Goal: Information Seeking & Learning: Learn about a topic

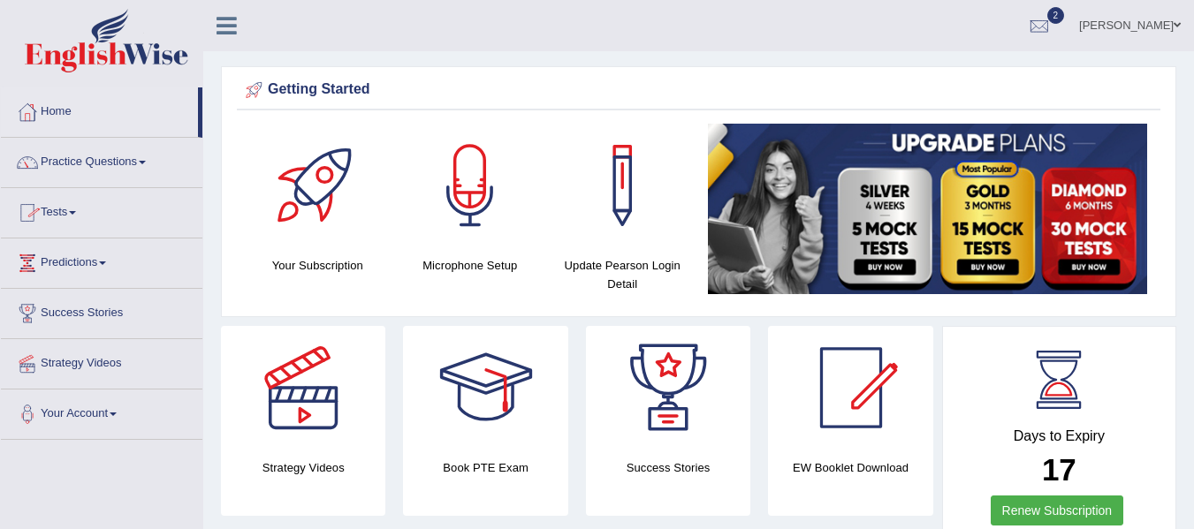
click at [72, 215] on link "Tests" at bounding box center [102, 210] width 202 height 44
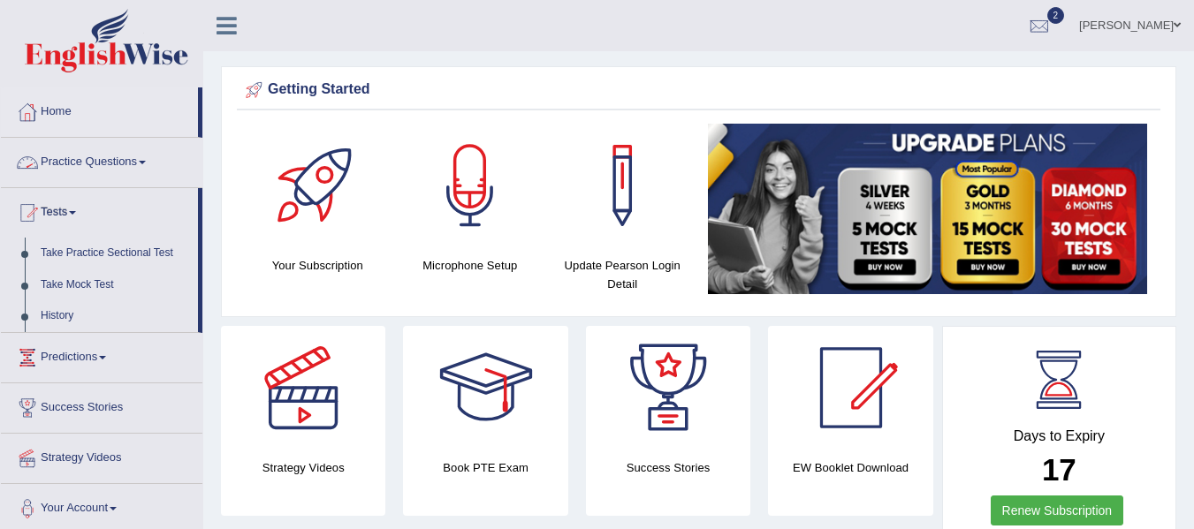
click at [86, 161] on link "Practice Questions" at bounding box center [102, 160] width 202 height 44
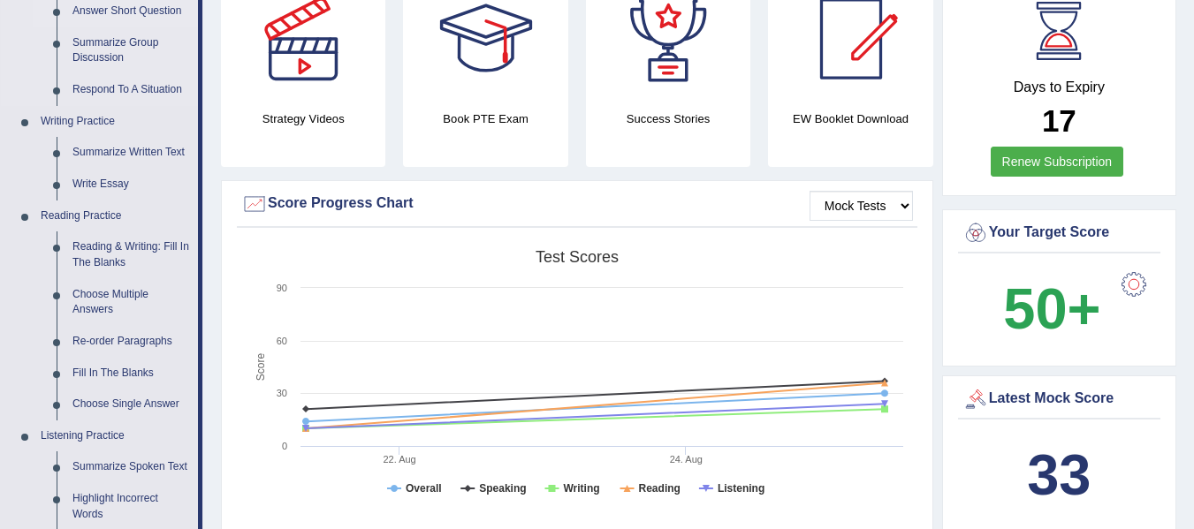
scroll to position [354, 0]
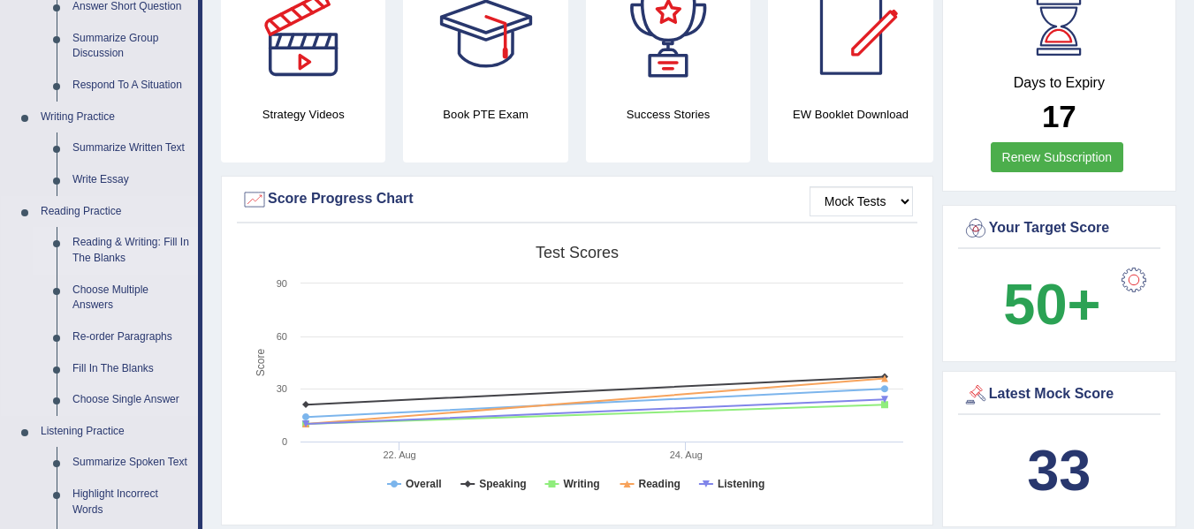
click at [113, 242] on link "Reading & Writing: Fill In The Blanks" at bounding box center [131, 250] width 133 height 47
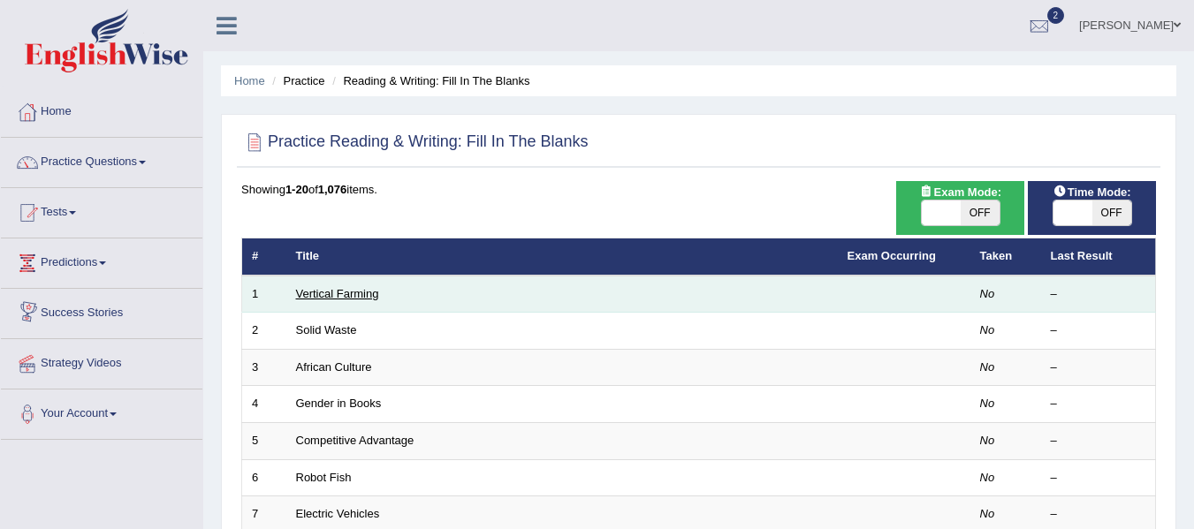
click at [351, 295] on link "Vertical Farming" at bounding box center [337, 293] width 83 height 13
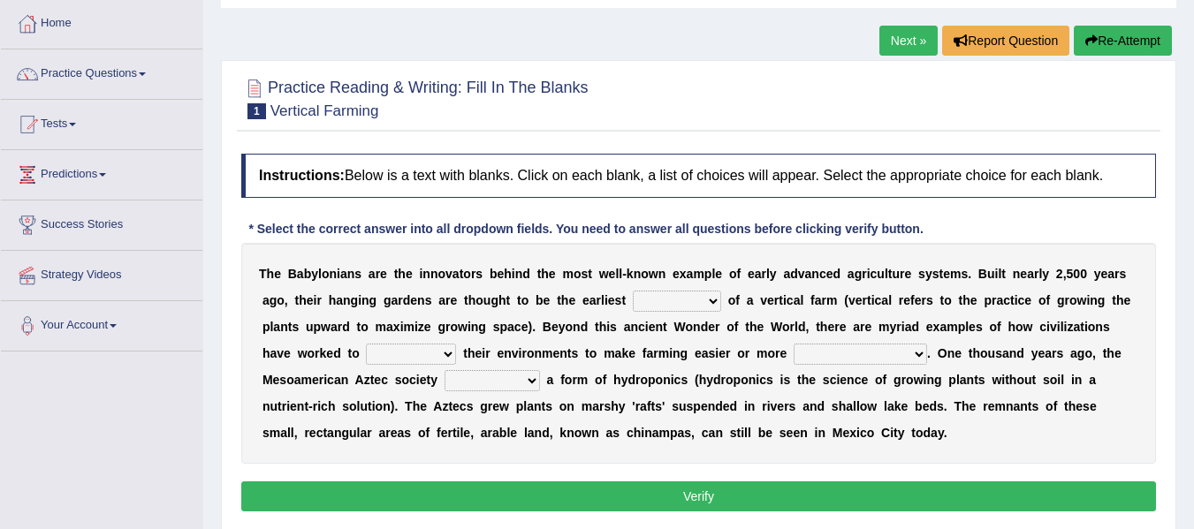
scroll to position [177, 0]
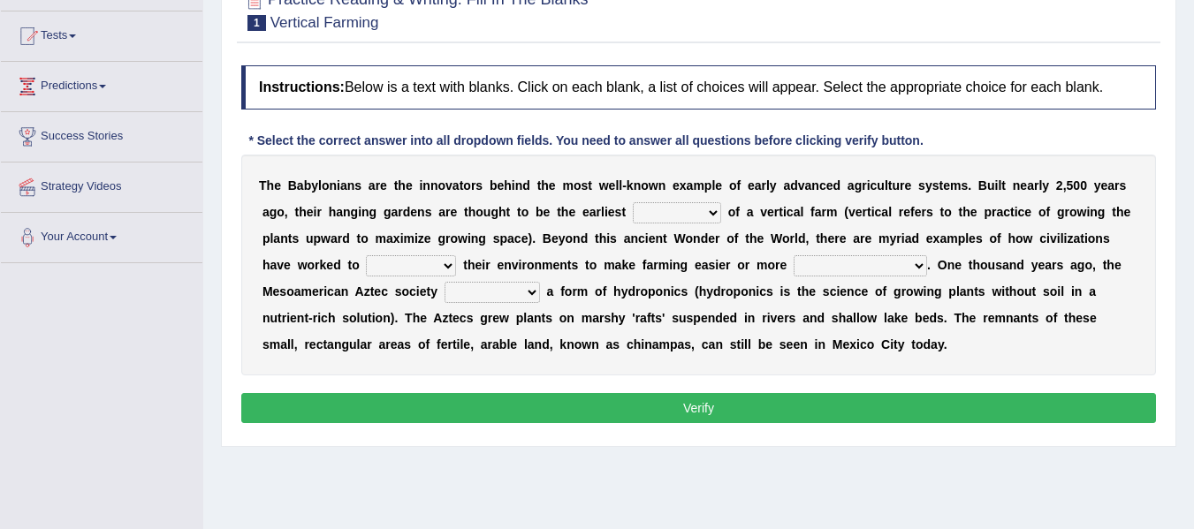
click at [708, 212] on select "prototype failure discredit protocol" at bounding box center [677, 212] width 88 height 21
select select "failure"
click at [633, 202] on select "prototype failure discredit protocol" at bounding box center [677, 212] width 88 height 21
click at [446, 270] on select "manipulate escape respect disarrange" at bounding box center [411, 265] width 90 height 21
click at [366, 255] on select "manipulate escape respect disarrange" at bounding box center [411, 265] width 90 height 21
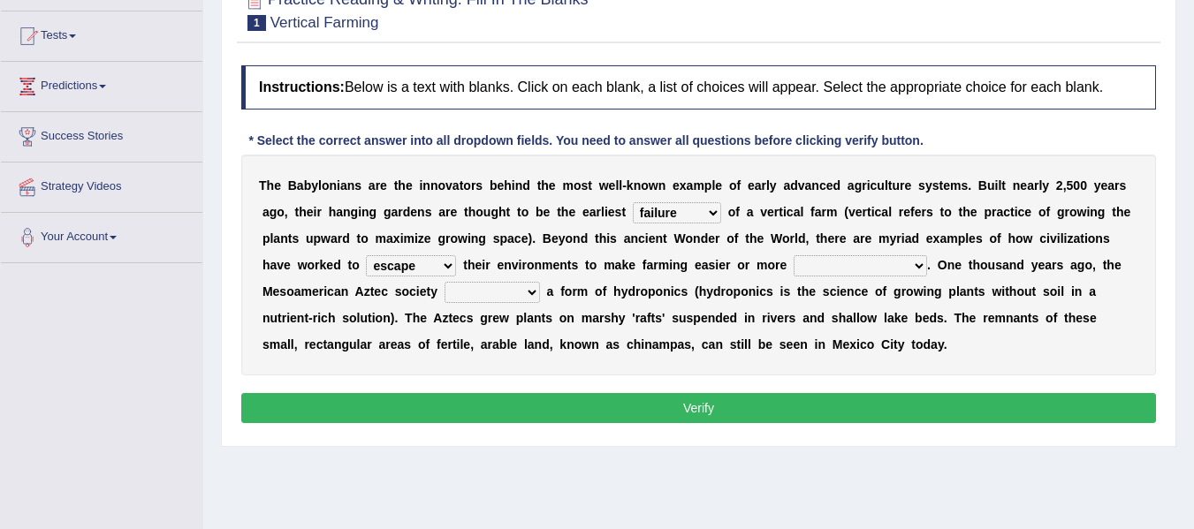
click at [447, 266] on select "manipulate escape respect disarrange" at bounding box center [411, 265] width 90 height 21
click at [366, 255] on select "manipulate escape respect disarrange" at bounding box center [411, 265] width 90 height 21
click at [445, 267] on select "manipulate escape respect disarrange" at bounding box center [411, 265] width 90 height 21
click at [366, 255] on select "manipulate escape respect disarrange" at bounding box center [411, 265] width 90 height 21
click at [451, 266] on select "manipulate escape respect disarrange" at bounding box center [411, 265] width 90 height 21
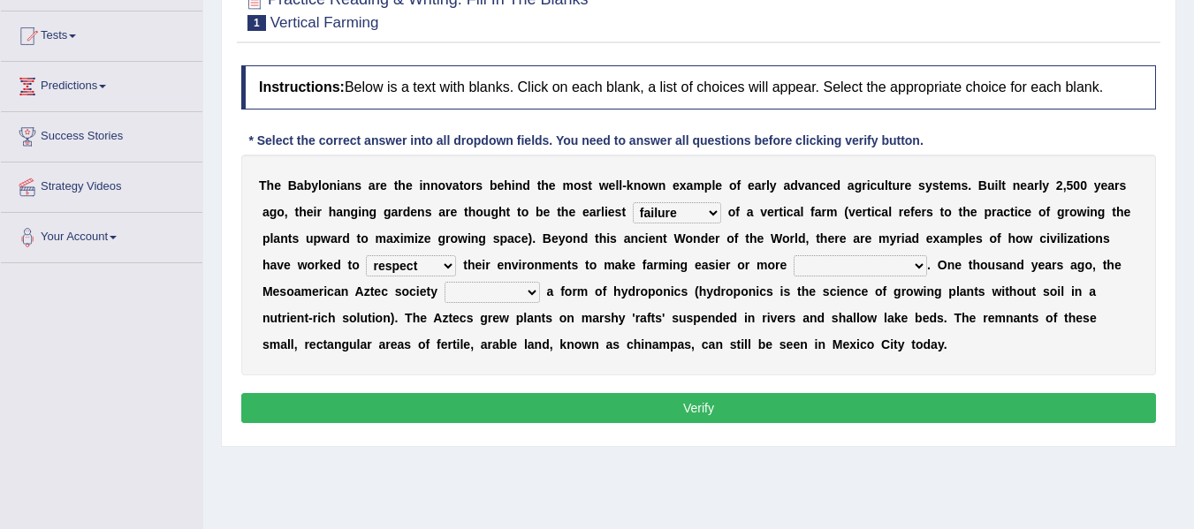
select select "disarrange"
click at [366, 255] on select "manipulate escape respect disarrange" at bounding box center [411, 265] width 90 height 21
click at [921, 264] on select "productive constructive connective counterproductive" at bounding box center [860, 265] width 133 height 21
select select "productive"
click at [794, 255] on select "productive constructive connective counterproductive" at bounding box center [860, 265] width 133 height 21
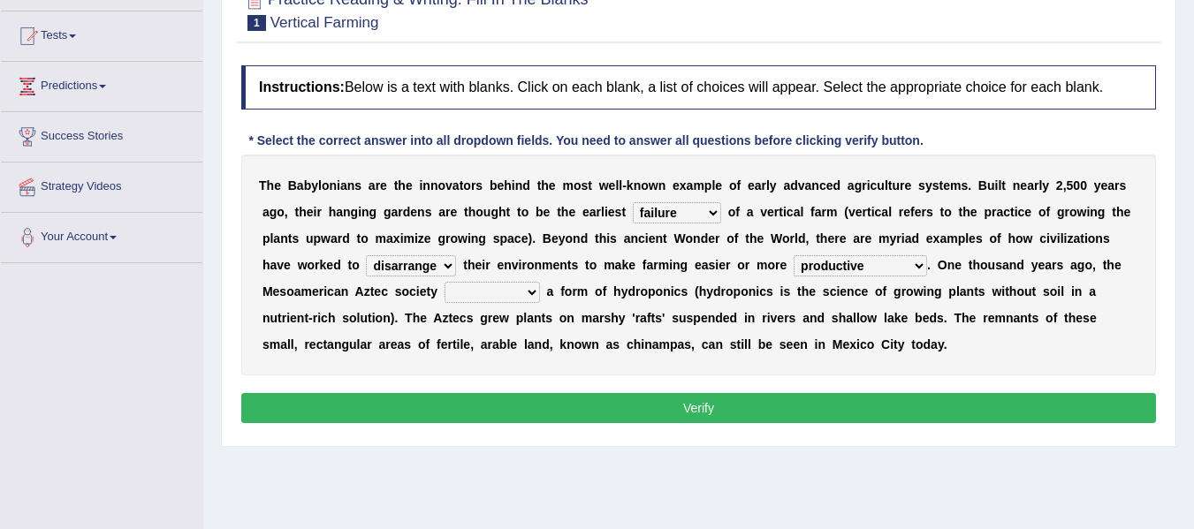
click at [535, 294] on select "domineered volunteered pioneered engineered" at bounding box center [492, 292] width 95 height 21
select select "engineered"
click at [445, 282] on select "domineered volunteered pioneered engineered" at bounding box center [492, 292] width 95 height 21
click at [711, 407] on button "Verify" at bounding box center [698, 408] width 915 height 30
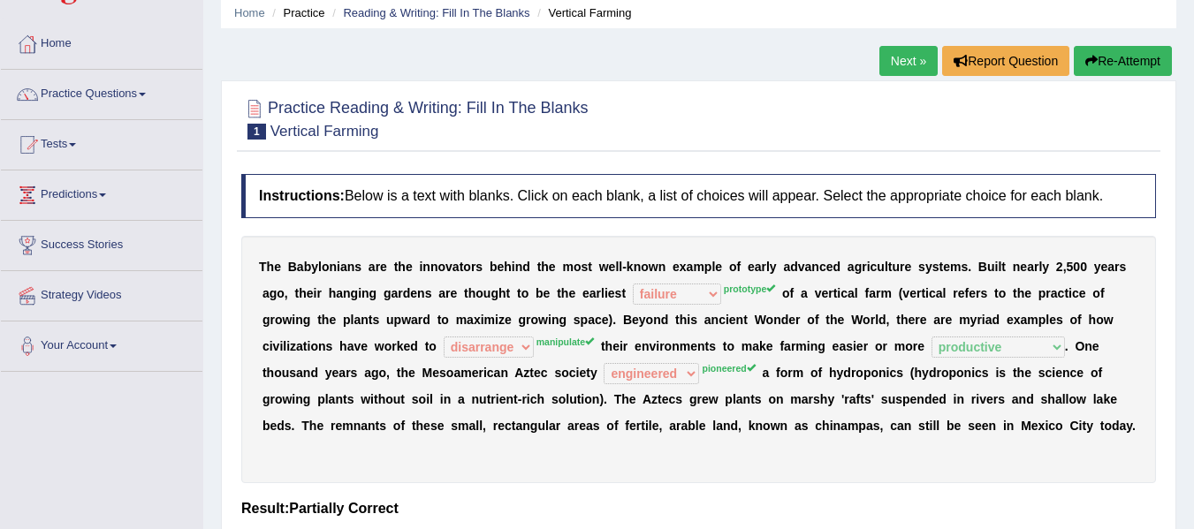
scroll to position [0, 0]
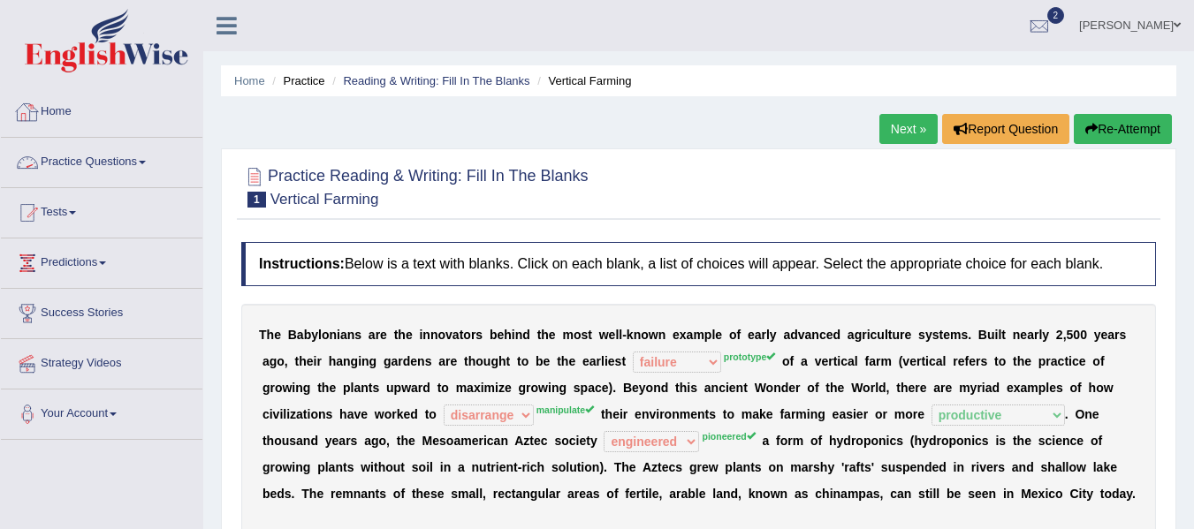
click at [130, 171] on link "Practice Questions" at bounding box center [102, 160] width 202 height 44
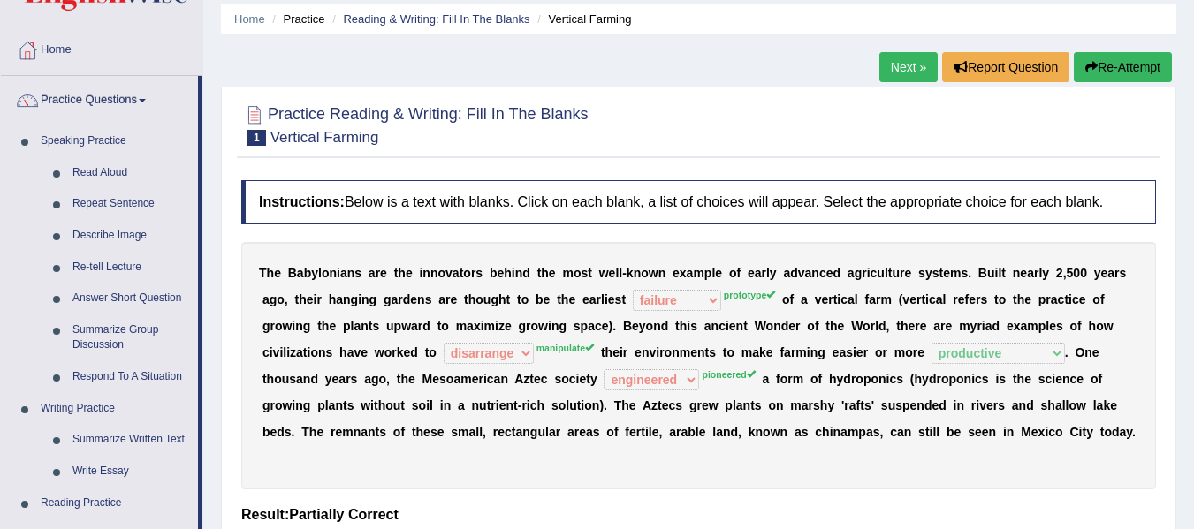
scroll to position [88, 0]
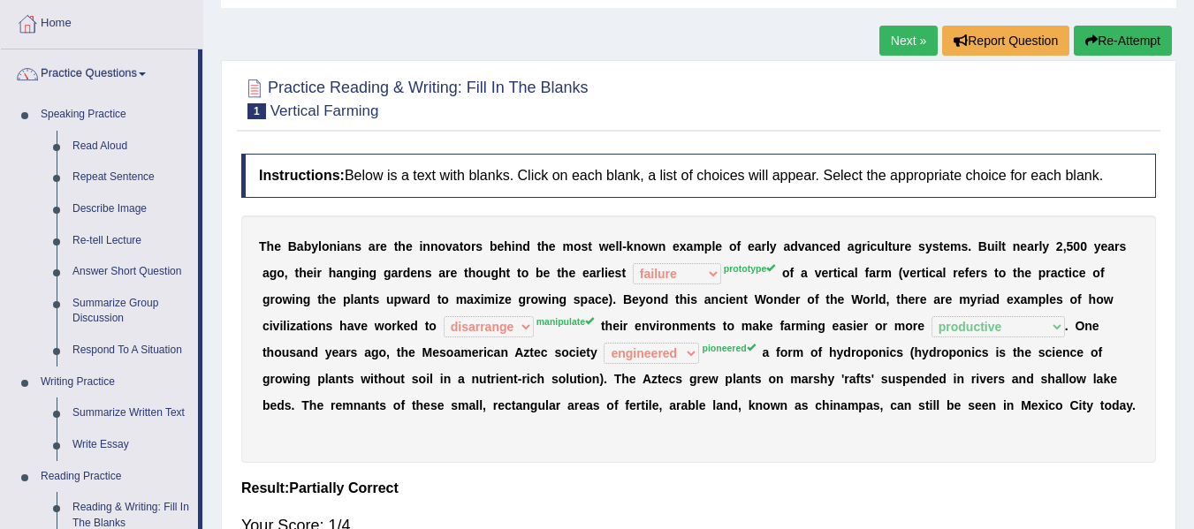
click at [911, 35] on link "Next »" at bounding box center [908, 41] width 58 height 30
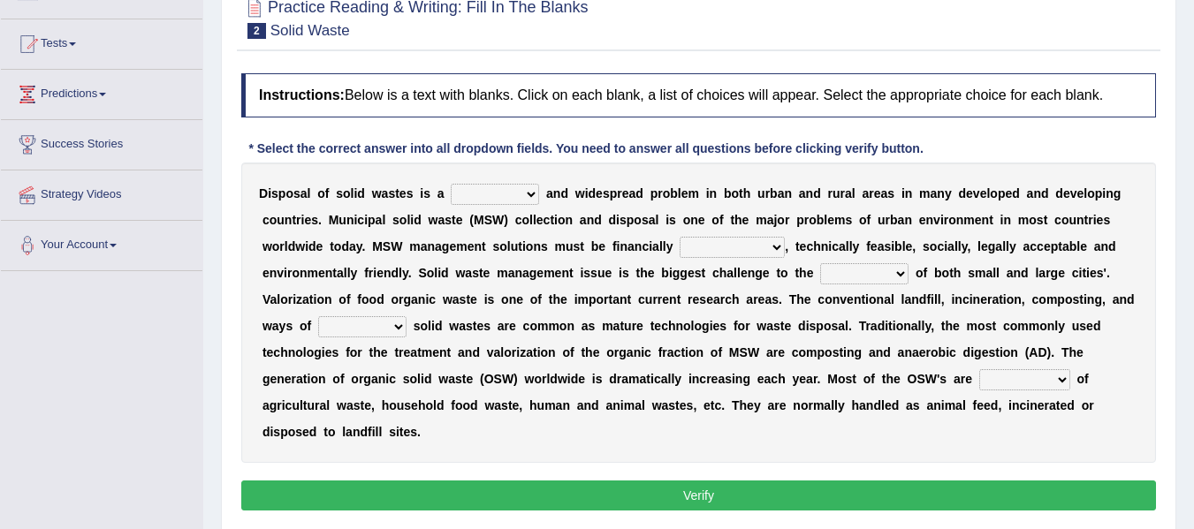
scroll to position [177, 0]
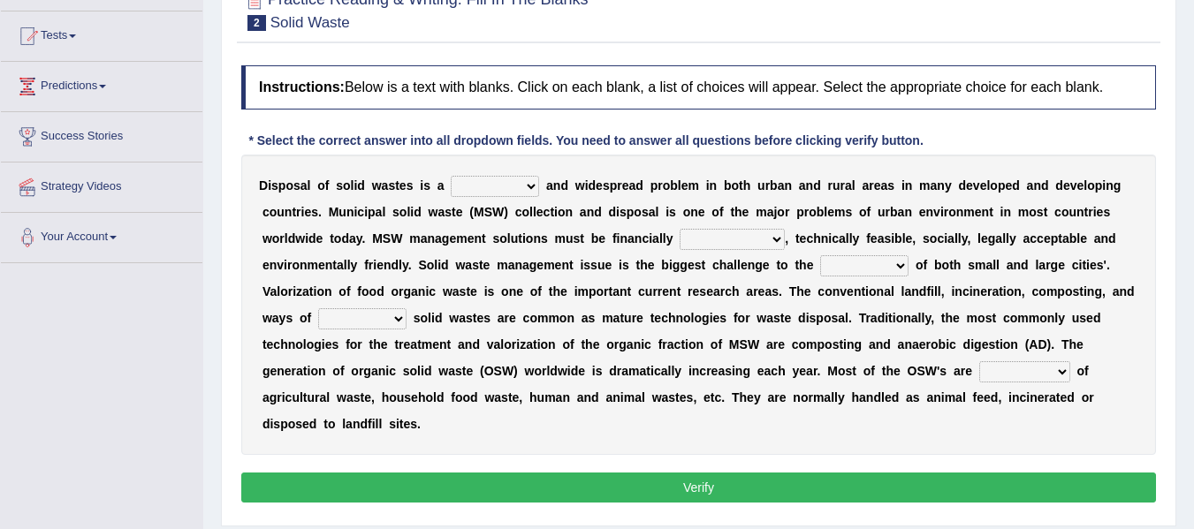
click at [540, 194] on div "D i s p o s a l o f s o l i d w a s t e s i s a slanting stinging stalling shaf…" at bounding box center [698, 305] width 915 height 300
select select "stinging"
click at [451, 176] on select "slanting stinging stalling shafting" at bounding box center [495, 186] width 88 height 21
click at [774, 239] on select "unattainable sustainable objectionable treasonable" at bounding box center [732, 239] width 105 height 21
select select "sustainable"
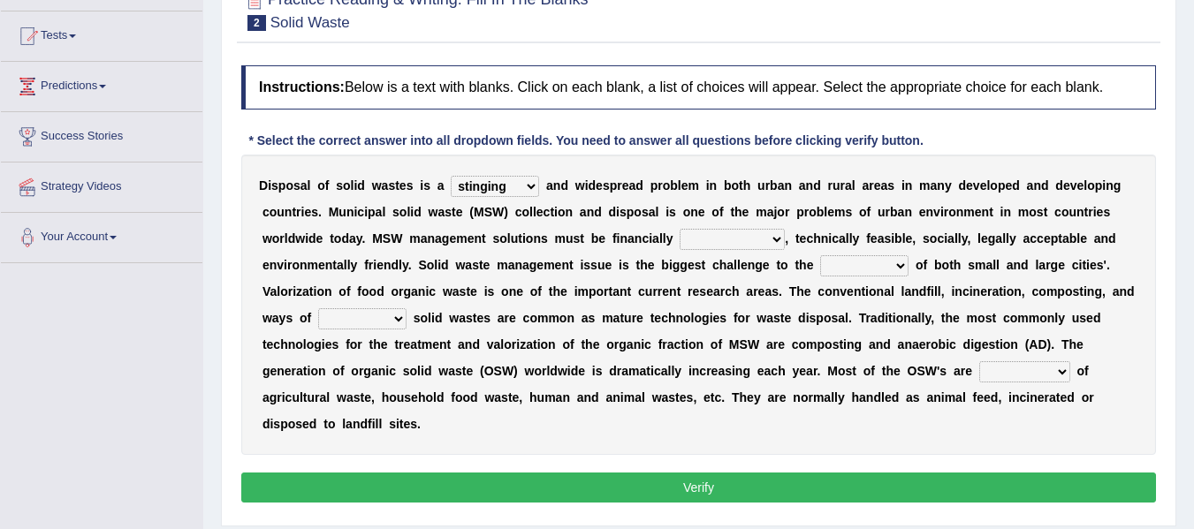
click at [680, 229] on select "unattainable sustainable objectionable treasonable" at bounding box center [732, 239] width 105 height 21
click at [898, 270] on select "plants culture authorities history" at bounding box center [864, 265] width 88 height 21
select select "plants"
click at [820, 255] on select "plants culture authorities history" at bounding box center [864, 265] width 88 height 21
click at [399, 320] on select "reserving preserving deserving handling" at bounding box center [362, 318] width 88 height 21
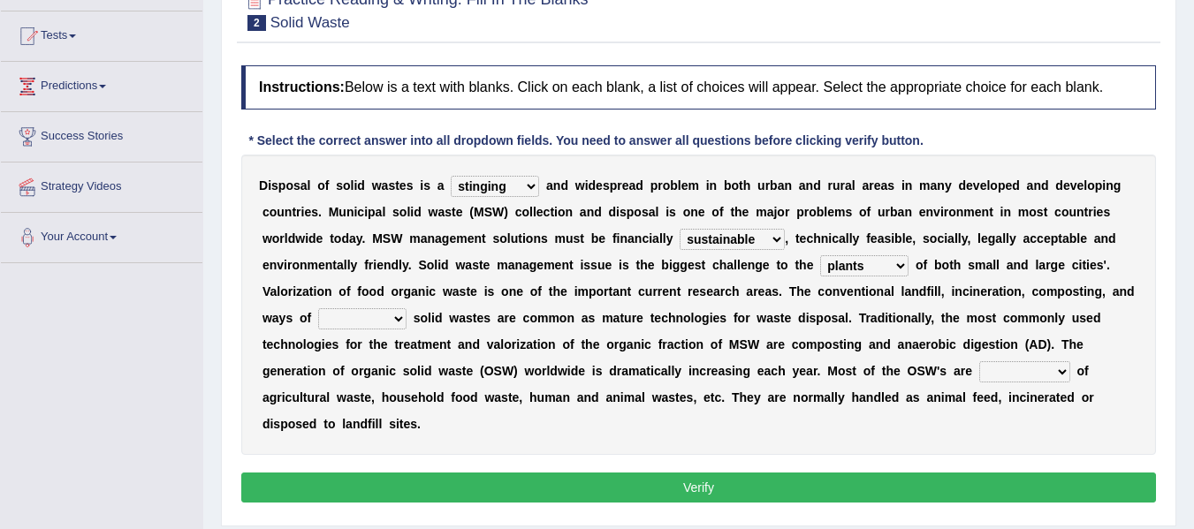
select select "preserving"
click at [318, 308] on select "reserving preserving deserving handling" at bounding box center [362, 318] width 88 height 21
click at [1064, 373] on select "composed disposed composing disposing" at bounding box center [1024, 371] width 91 height 21
select select "composed"
click at [979, 361] on select "composed disposed composing disposing" at bounding box center [1024, 371] width 91 height 21
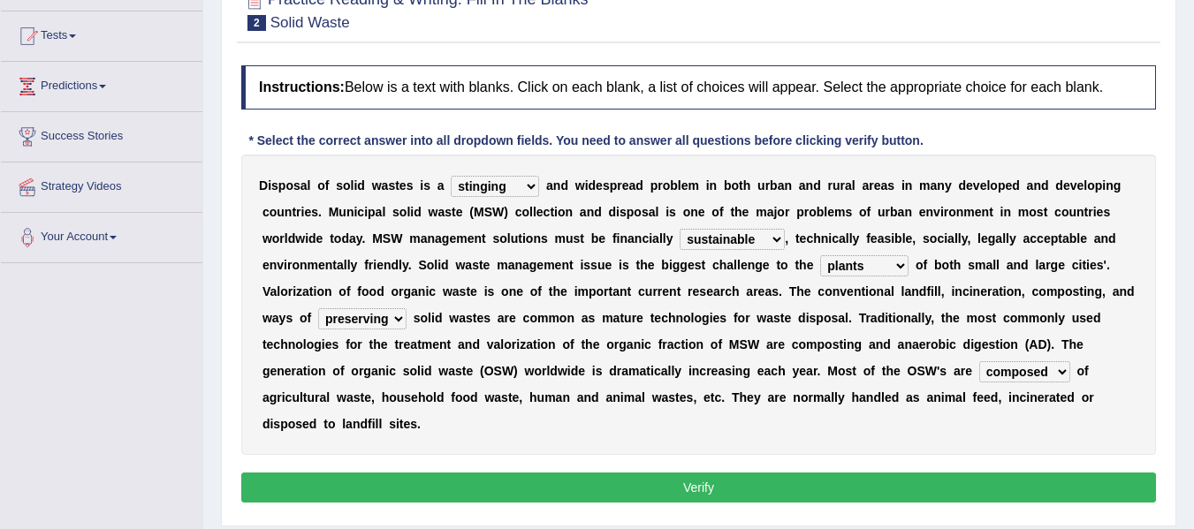
click at [626, 489] on button "Verify" at bounding box center [698, 488] width 915 height 30
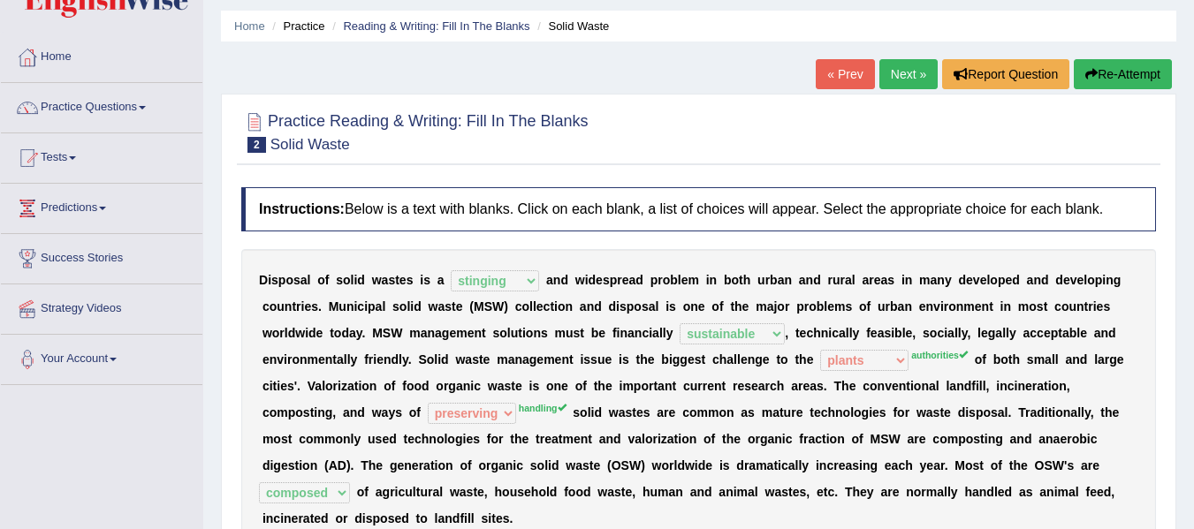
scroll to position [45, 0]
